Goal: Task Accomplishment & Management: Use online tool/utility

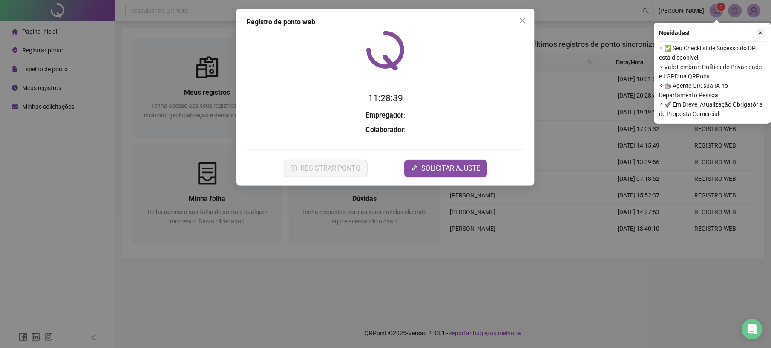
click at [763, 35] on icon "close" at bounding box center [761, 33] width 5 height 5
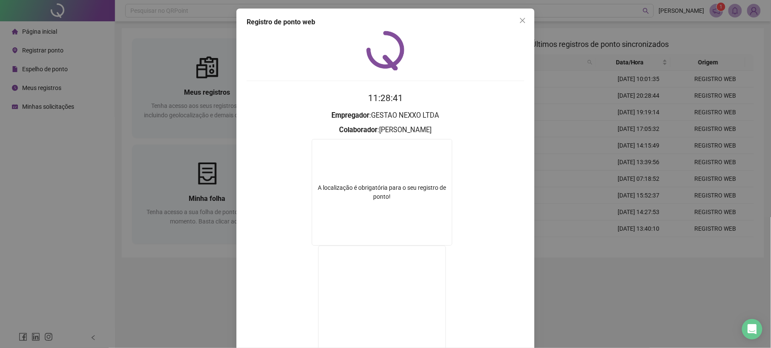
click at [113, 265] on div "Registro de ponto web 11:28:41 Empregador : GESTAO NEXXO LTDA Colaborador : [PE…" at bounding box center [385, 174] width 771 height 348
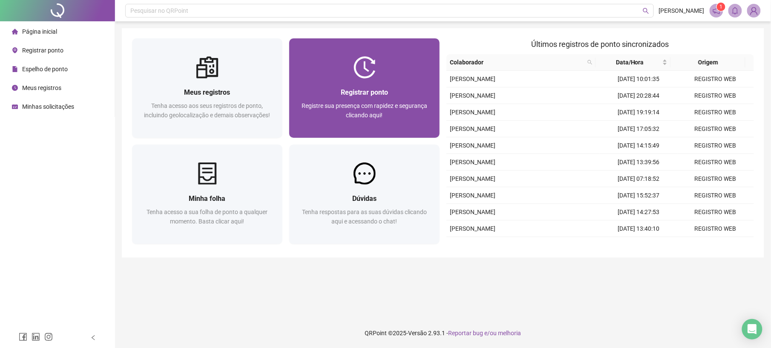
click at [327, 63] on div at bounding box center [364, 67] width 150 height 22
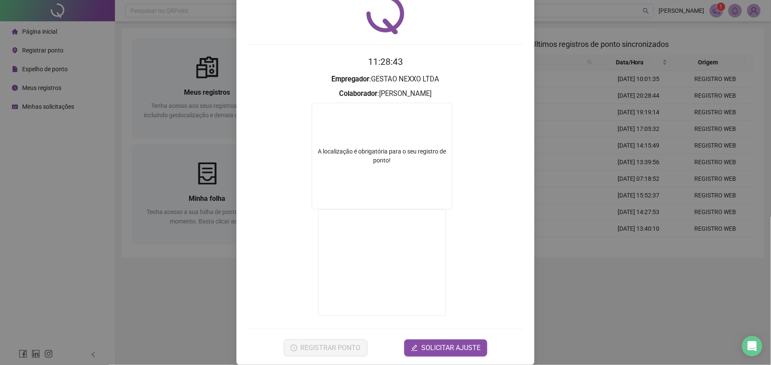
scroll to position [46, 0]
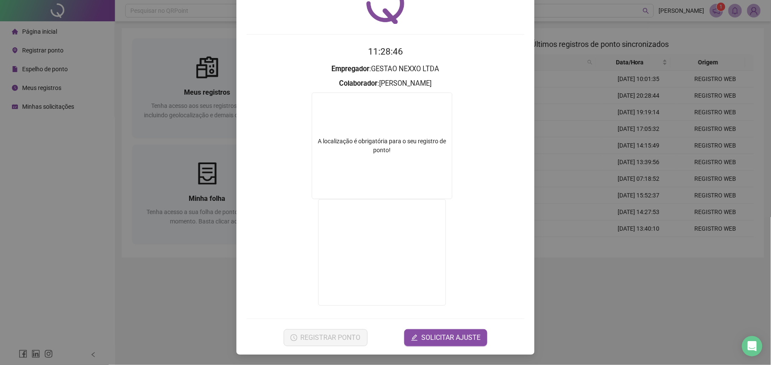
click at [176, 297] on div "Registro de ponto web 11:28:46 Empregador : GESTAO NEXXO LTDA Colaborador : [PE…" at bounding box center [385, 182] width 771 height 365
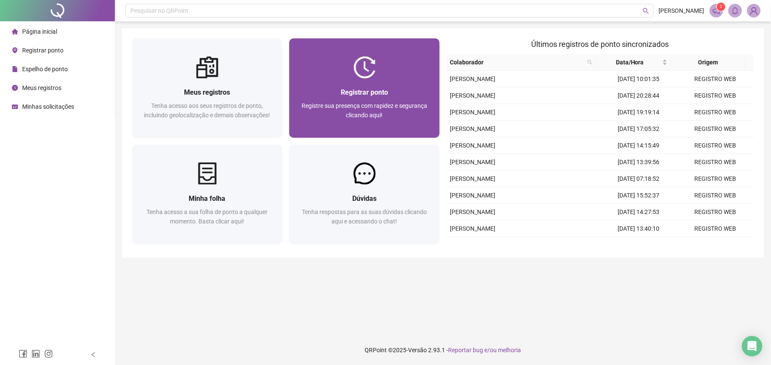
click at [349, 52] on div "Registrar ponto Registre sua presença com rapidez e segurança clicando aqui!" at bounding box center [364, 87] width 150 height 99
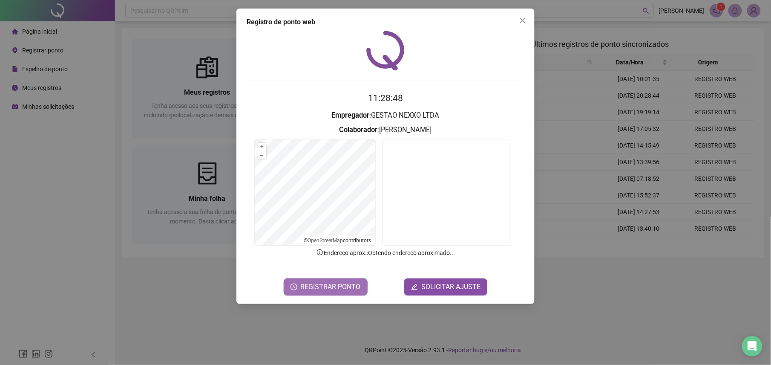
click at [323, 293] on button "REGISTRAR PONTO" at bounding box center [326, 286] width 84 height 17
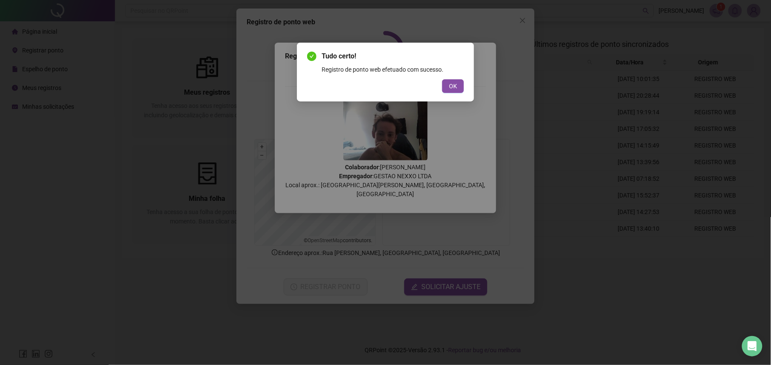
click at [451, 87] on button "OK" at bounding box center [453, 86] width 22 height 14
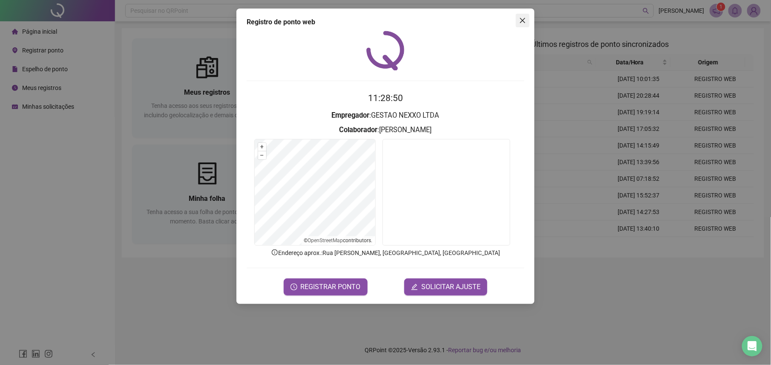
click at [527, 25] on button "Close" at bounding box center [523, 21] width 14 height 14
